Goal: Transaction & Acquisition: Purchase product/service

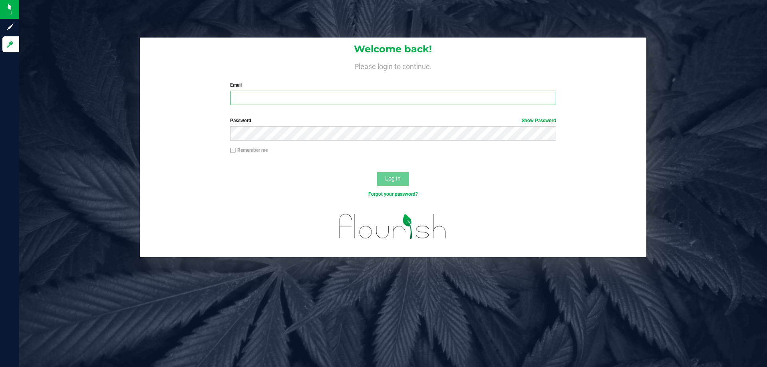
click at [254, 97] on input "Email" at bounding box center [393, 98] width 326 height 14
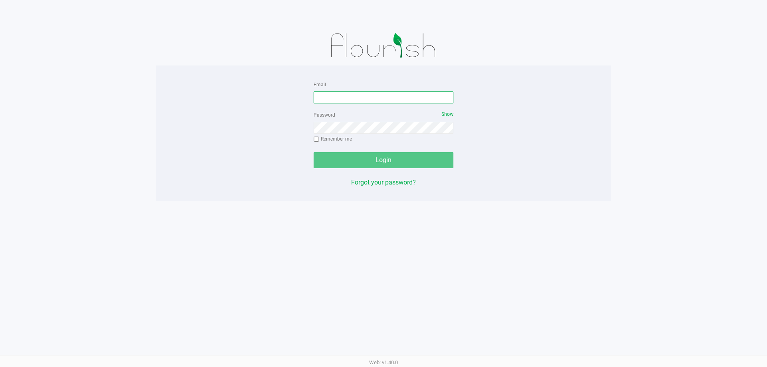
click at [360, 92] on input "Email" at bounding box center [384, 97] width 140 height 12
type input "[EMAIL_ADDRESS][DOMAIN_NAME]"
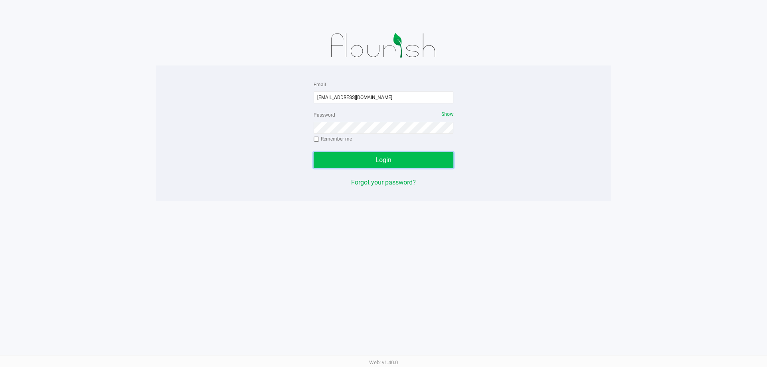
click at [404, 164] on button "Login" at bounding box center [384, 160] width 140 height 16
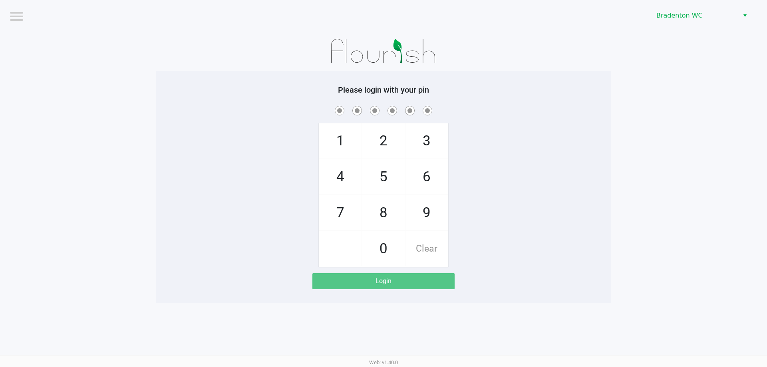
click at [384, 211] on span "8" at bounding box center [383, 212] width 42 height 35
checkbox input "true"
click at [383, 239] on span "0" at bounding box center [383, 248] width 42 height 35
checkbox input "true"
click at [426, 211] on span "9" at bounding box center [426, 212] width 42 height 35
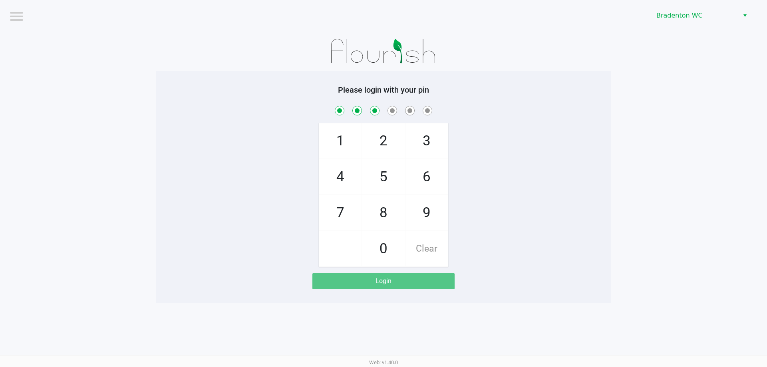
checkbox input "true"
click at [384, 220] on span "8" at bounding box center [383, 212] width 42 height 35
checkbox input "true"
click at [340, 175] on span "4" at bounding box center [340, 176] width 42 height 35
checkbox input "true"
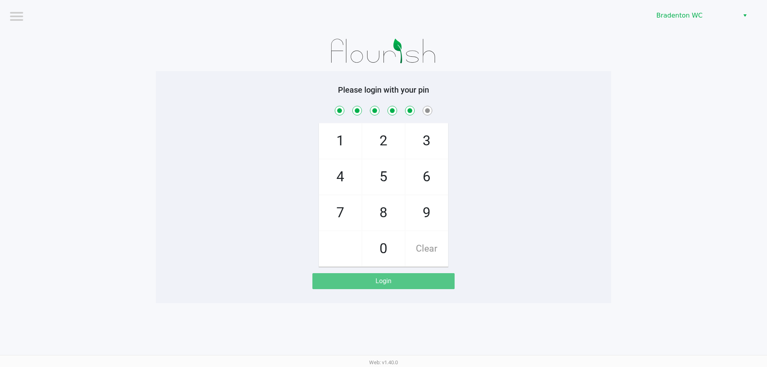
click at [416, 250] on span "Clear" at bounding box center [426, 248] width 42 height 35
checkbox input "false"
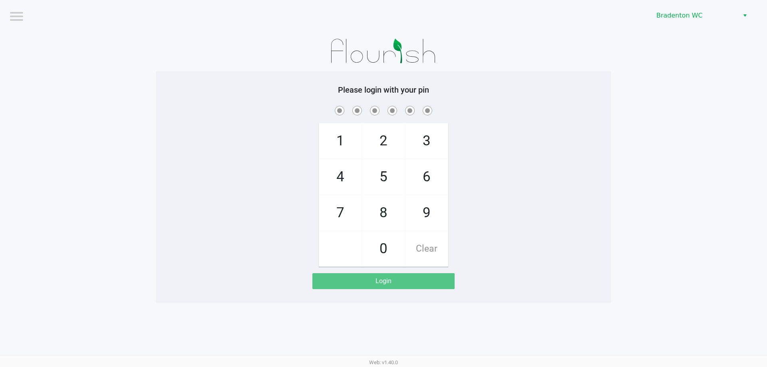
checkbox input "false"
click at [388, 139] on span "2" at bounding box center [383, 140] width 42 height 35
checkbox input "true"
click at [384, 249] on span "0" at bounding box center [383, 248] width 42 height 35
checkbox input "true"
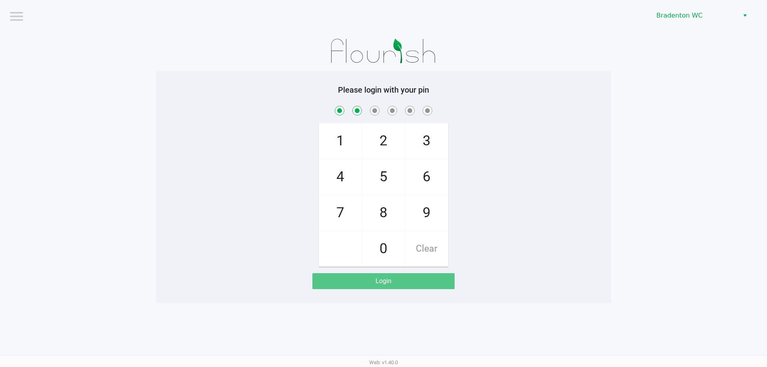
click at [431, 249] on span "Clear" at bounding box center [426, 248] width 42 height 35
checkbox input "false"
click at [431, 244] on span "Clear" at bounding box center [426, 248] width 42 height 35
click at [432, 248] on span "Clear" at bounding box center [426, 248] width 42 height 35
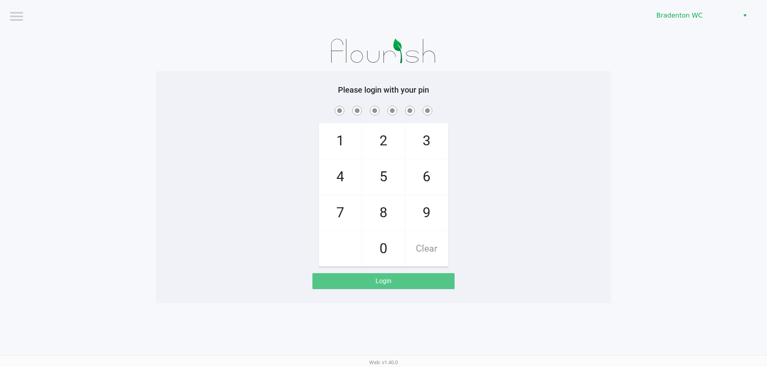
click at [384, 210] on span "8" at bounding box center [383, 212] width 42 height 35
checkbox input "true"
click at [383, 143] on span "2" at bounding box center [383, 140] width 42 height 35
checkbox input "true"
click at [383, 248] on span "0" at bounding box center [383, 248] width 42 height 35
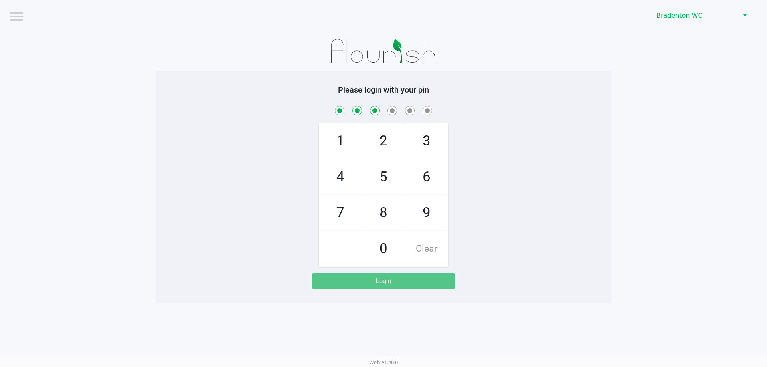
checkbox input "true"
click at [427, 216] on span "9" at bounding box center [426, 212] width 42 height 35
checkbox input "true"
click at [387, 215] on span "8" at bounding box center [383, 212] width 42 height 35
checkbox input "true"
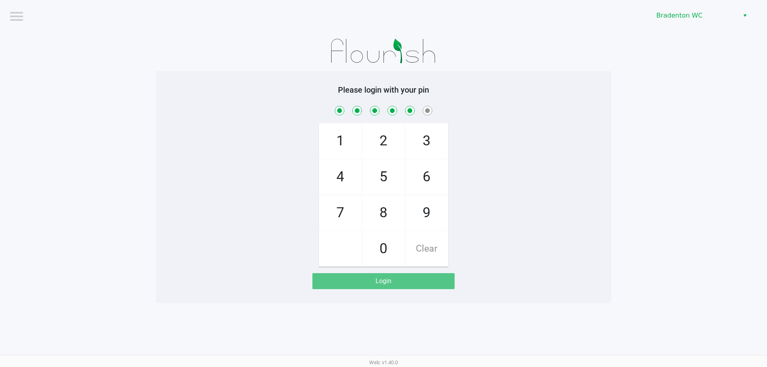
click at [339, 169] on span "4" at bounding box center [340, 176] width 42 height 35
checkbox input "true"
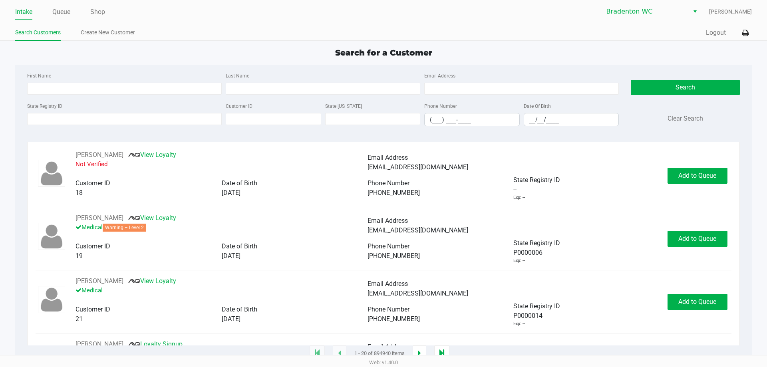
click at [61, 31] on link "Search Customers" at bounding box center [38, 33] width 46 height 10
click at [70, 14] on link "Queue" at bounding box center [61, 11] width 18 height 11
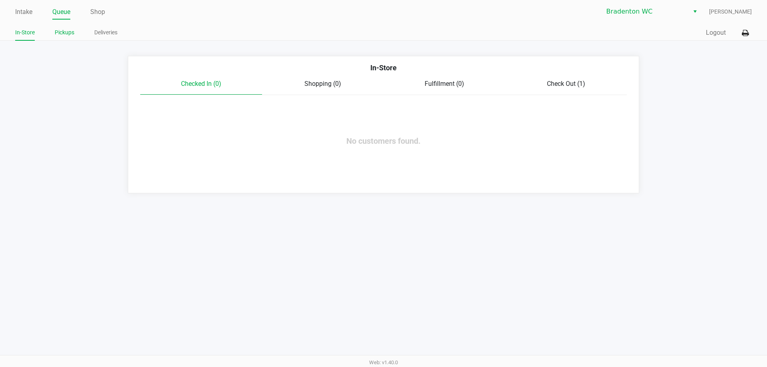
click at [71, 32] on link "Pickups" at bounding box center [65, 33] width 20 height 10
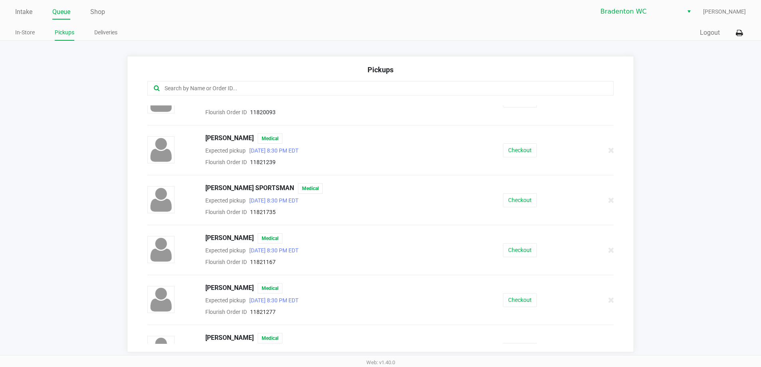
scroll to position [584, 0]
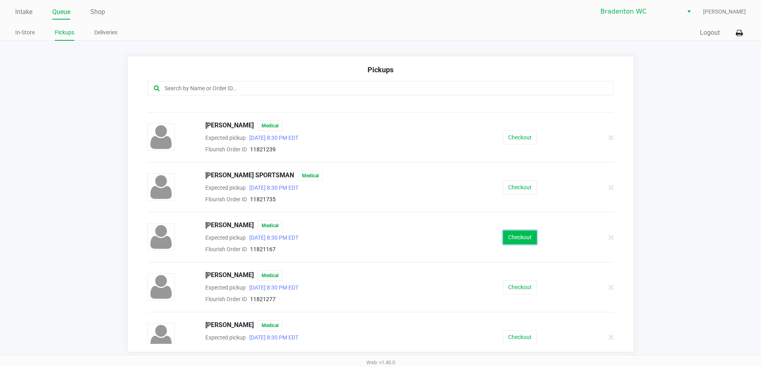
click at [508, 239] on button "Checkout" at bounding box center [520, 238] width 34 height 14
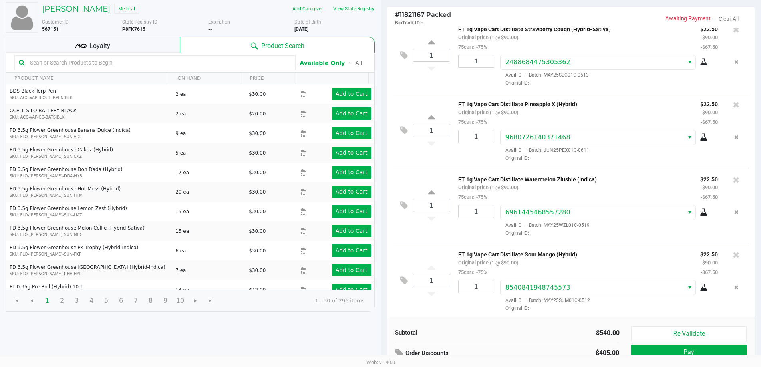
scroll to position [82, 0]
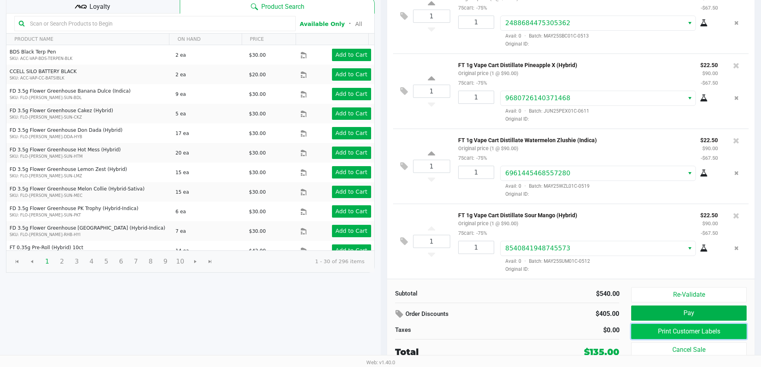
click at [667, 328] on button "Print Customer Labels" at bounding box center [688, 331] width 115 height 15
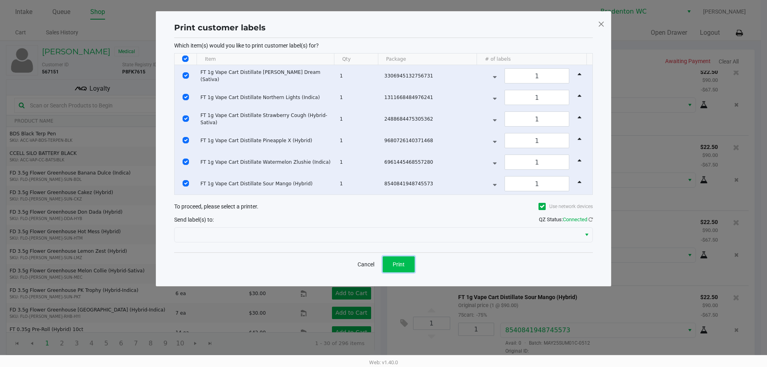
click at [396, 259] on button "Print" at bounding box center [399, 264] width 32 height 16
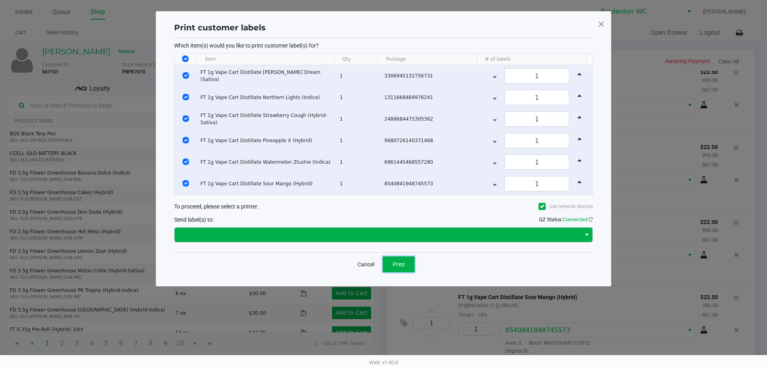
click at [584, 231] on span "Select" at bounding box center [587, 235] width 6 height 10
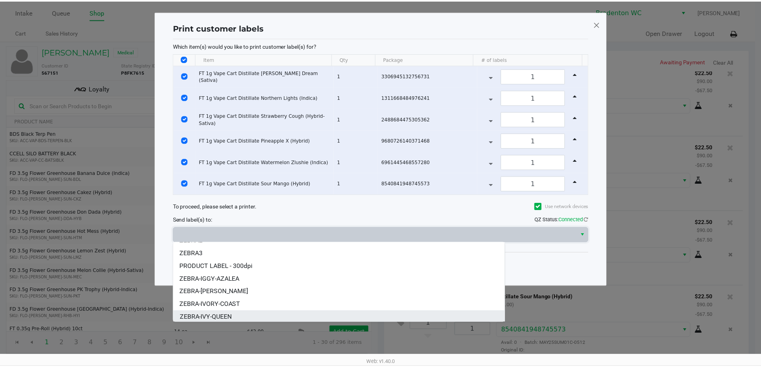
scroll to position [40, 0]
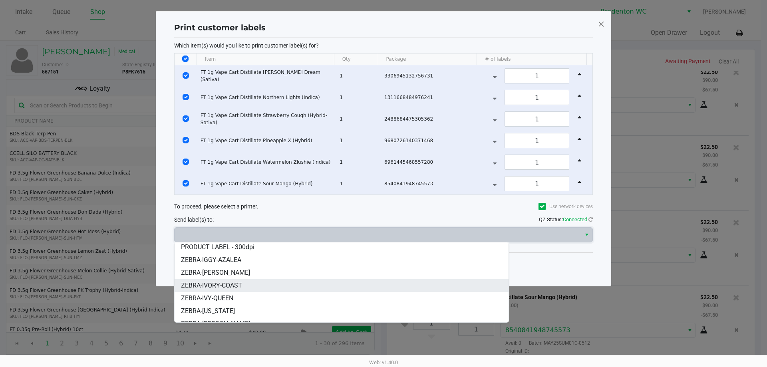
click at [256, 288] on li "ZEBRA-IVORY-COAST" at bounding box center [342, 285] width 334 height 13
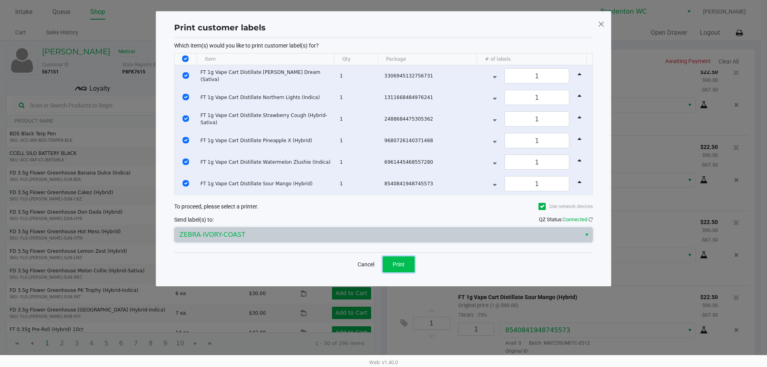
click at [408, 265] on button "Print" at bounding box center [399, 264] width 32 height 16
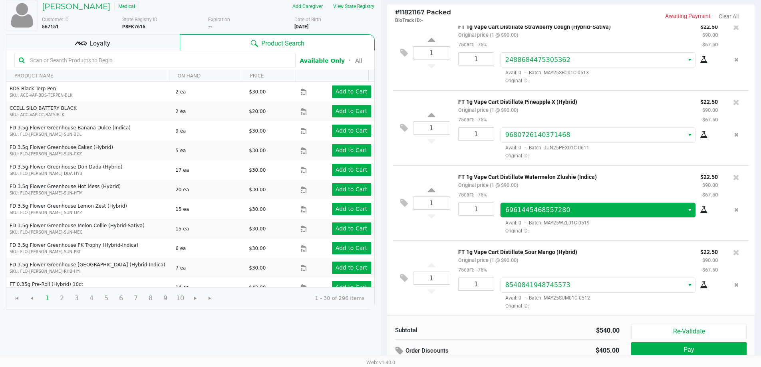
scroll to position [82, 0]
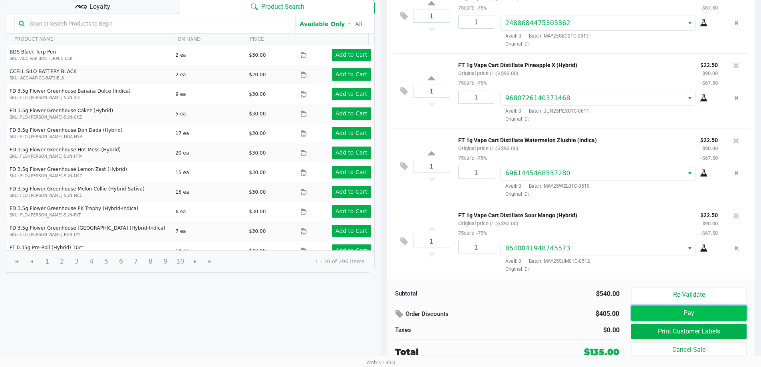
click at [729, 313] on button "Pay" at bounding box center [688, 313] width 115 height 15
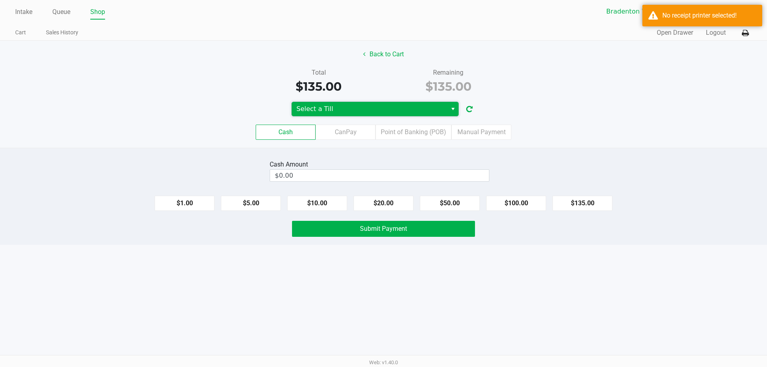
click at [376, 111] on span "Select a Till" at bounding box center [369, 109] width 146 height 10
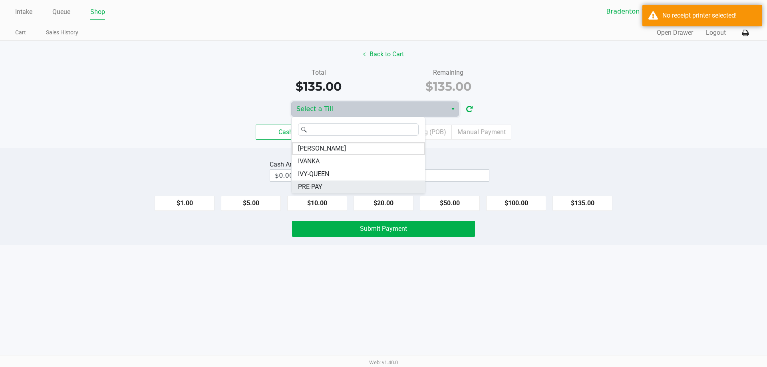
click at [348, 187] on li "PRE-PAY" at bounding box center [358, 187] width 133 height 13
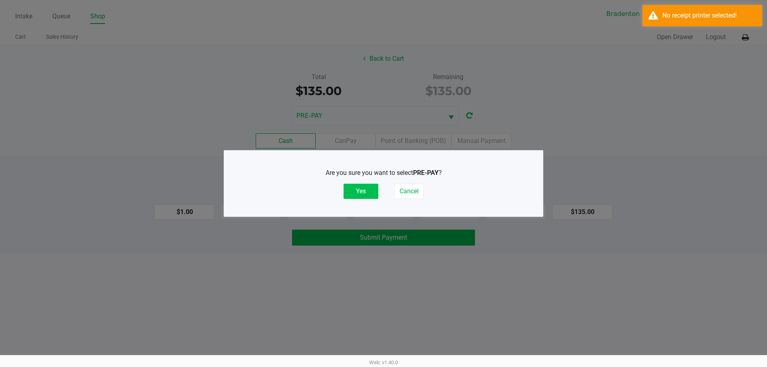
drag, startPoint x: 377, startPoint y: 188, endPoint x: 370, endPoint y: 188, distance: 6.8
click at [376, 188] on button "Yes" at bounding box center [361, 191] width 35 height 15
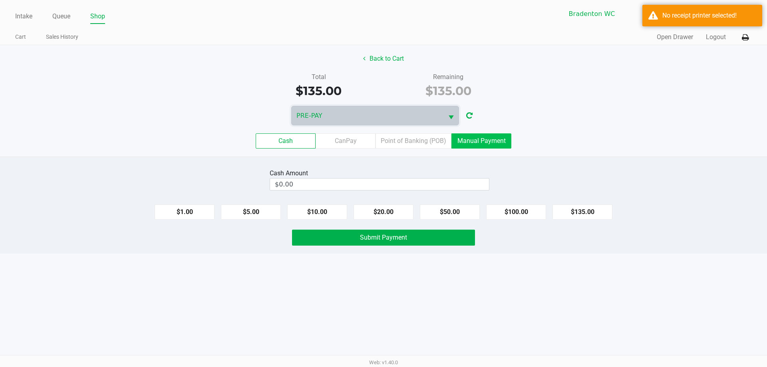
click at [481, 148] on label "Manual Payment" at bounding box center [481, 140] width 60 height 15
click at [0, 0] on 8 "Manual Payment" at bounding box center [0, 0] width 0 height 0
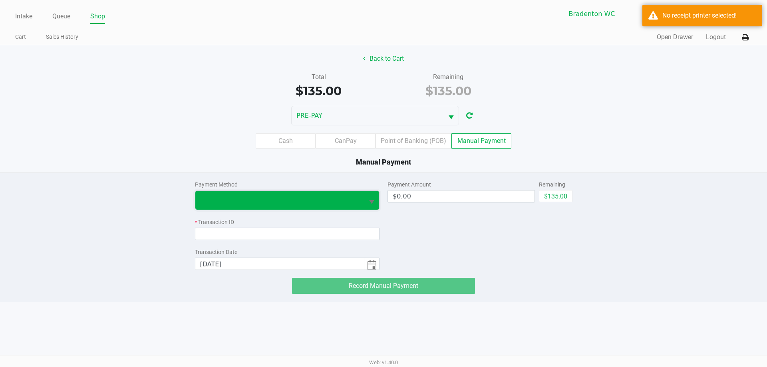
click at [360, 198] on span at bounding box center [279, 200] width 169 height 19
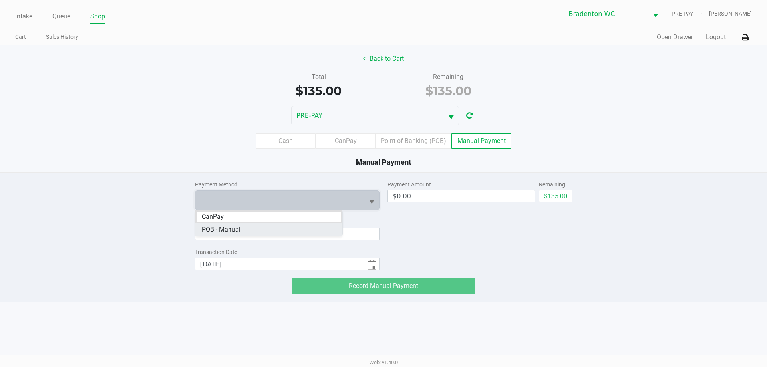
click at [295, 231] on Manual "POB - Manual" at bounding box center [268, 229] width 147 height 13
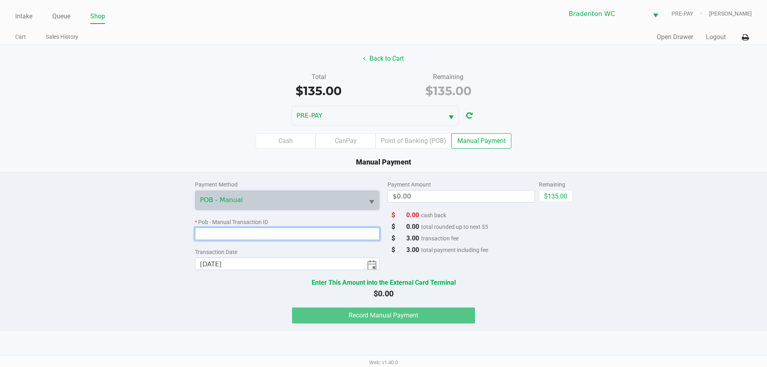
click at [297, 231] on input at bounding box center [287, 234] width 185 height 12
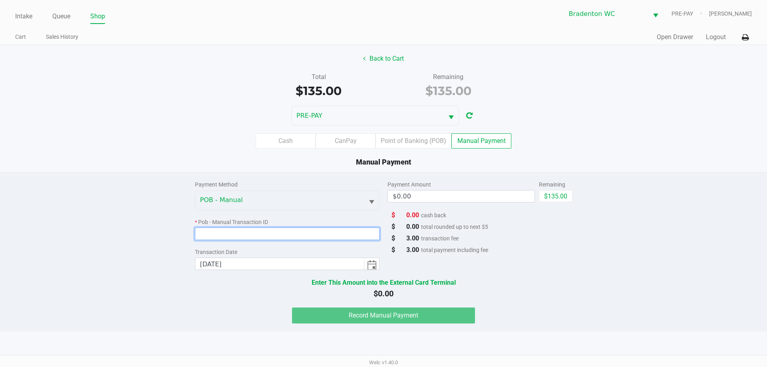
paste input "A1UDENITIYE1"
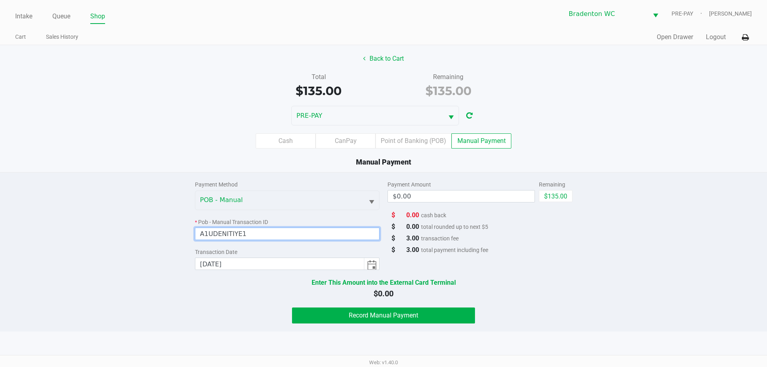
type input "A1UDENITIYE1"
click at [223, 92] on div "Total $135.00 Remaining $135.00" at bounding box center [383, 86] width 779 height 28
click at [579, 129] on div "Cash CanPay Point of Banking (POB) Manual Payment" at bounding box center [383, 140] width 779 height 31
click at [563, 190] on button "$135.00" at bounding box center [556, 196] width 34 height 12
type input "$135.00"
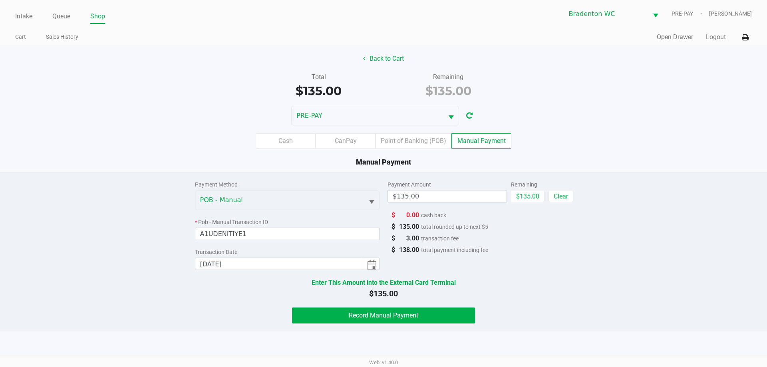
click at [526, 244] on div "Payment Amount $135.00 Remaining $135.00 Clear $ 0.00 cash back $ 135.00 total …" at bounding box center [480, 221] width 185 height 97
click at [538, 302] on div "Payment Method POB - Manual * Pob - Manual Transaction ID A1UDENITIYE1 Transact…" at bounding box center [384, 248] width 390 height 151
click at [745, 35] on icon at bounding box center [745, 38] width 7 height 6
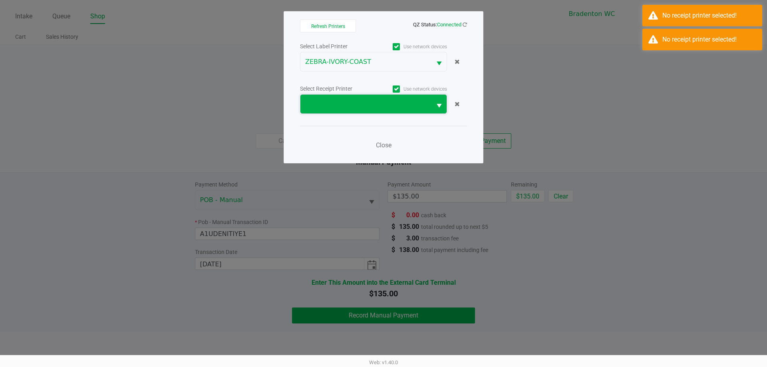
click at [407, 106] on span at bounding box center [365, 104] width 121 height 10
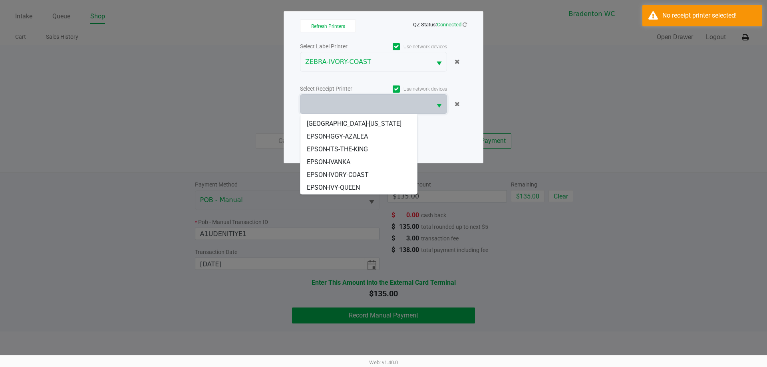
scroll to position [34, 0]
click at [353, 163] on li "[GEOGRAPHIC_DATA]-[US_STATE]" at bounding box center [358, 163] width 117 height 13
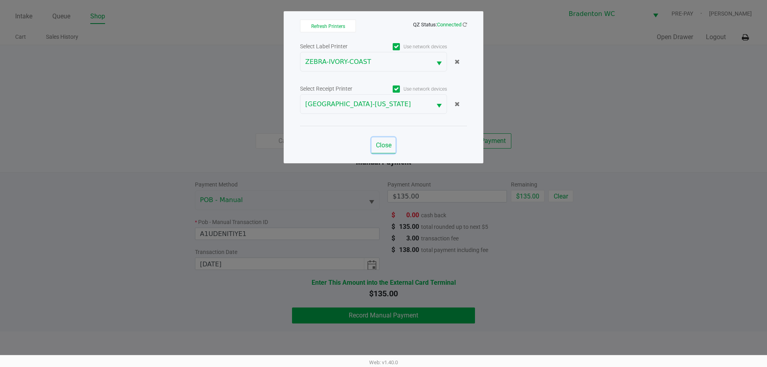
click at [388, 141] on button "Close" at bounding box center [384, 145] width 24 height 16
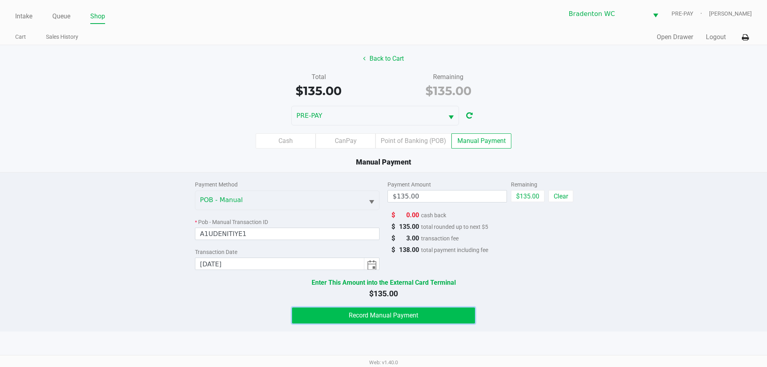
click at [404, 315] on span "Record Manual Payment" at bounding box center [384, 316] width 70 height 8
